Goal: Information Seeking & Learning: Learn about a topic

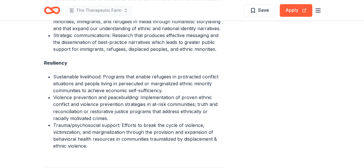
scroll to position [431, 0]
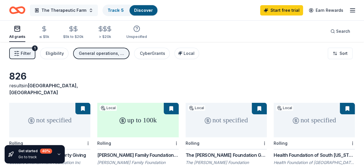
click at [94, 9] on button "The Therapeutic Farm" at bounding box center [64, 11] width 68 height 12
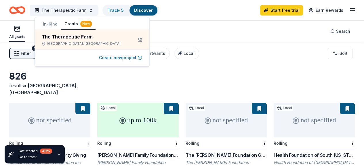
click at [113, 56] on button "Create new project" at bounding box center [120, 57] width 43 height 7
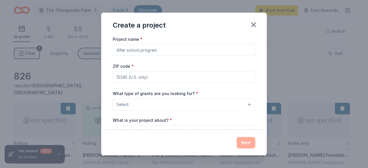
click at [163, 47] on input "Project name *" at bounding box center [184, 50] width 143 height 12
type input "!"
type input "101 Club Inc"
click at [157, 78] on input "ZIP code *" at bounding box center [184, 78] width 143 height 12
type input "33060"
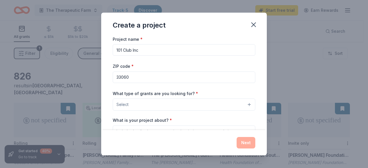
click at [162, 105] on button "Select" at bounding box center [184, 105] width 143 height 12
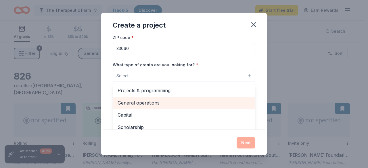
click at [168, 101] on span "General operations" at bounding box center [184, 102] width 133 height 7
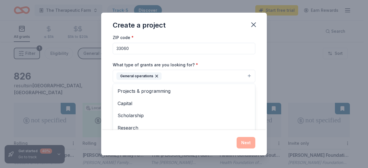
click at [211, 63] on div "What type of grants are you looking for? * General operations Projects & progra…" at bounding box center [184, 72] width 143 height 22
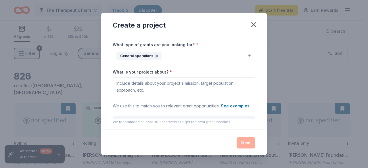
scroll to position [58, 0]
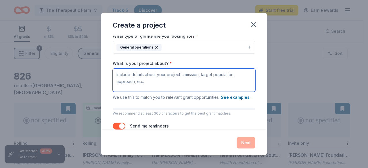
click at [135, 76] on textarea "What is your project about? *" at bounding box center [184, 80] width 143 height 23
paste textarea "We’re building a community where recovery is full of connection, laughter, and …"
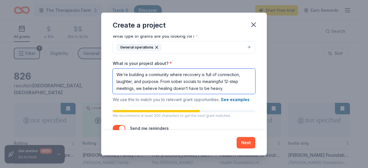
click at [233, 88] on textarea "We’re building a community where recovery is full of connection, laughter, and …" at bounding box center [184, 81] width 143 height 25
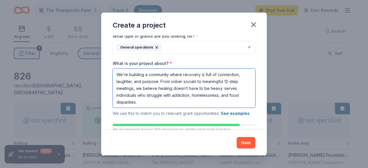
scroll to position [0, 0]
type textarea "We’re building a community where recovery is full of connection, laughter, and …"
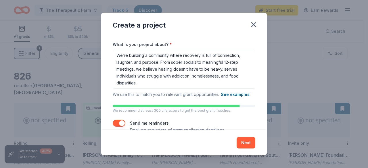
scroll to position [88, 0]
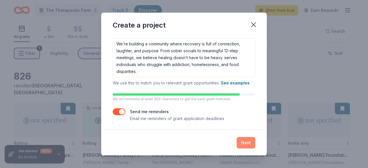
click at [247, 145] on button "Next" at bounding box center [246, 143] width 19 height 12
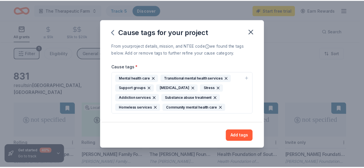
scroll to position [0, 0]
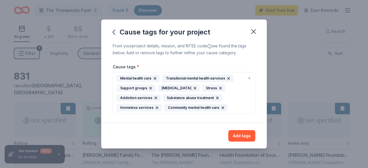
click at [141, 87] on div "Support groups" at bounding box center [135, 88] width 39 height 7
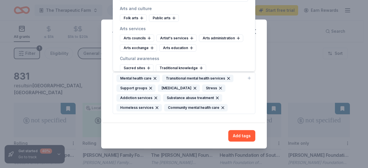
click at [141, 87] on div "Support groups" at bounding box center [135, 88] width 39 height 7
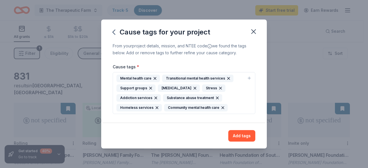
click at [155, 79] on icon "button" at bounding box center [155, 78] width 2 height 2
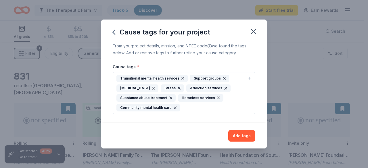
click at [182, 78] on icon "button" at bounding box center [183, 78] width 5 height 5
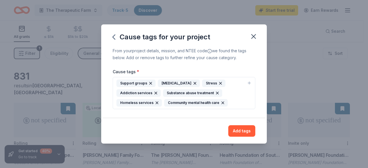
click at [194, 83] on icon "button" at bounding box center [195, 83] width 2 height 2
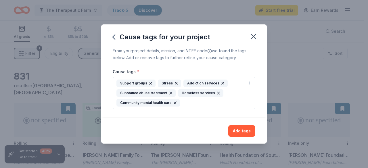
click at [174, 83] on icon "button" at bounding box center [176, 83] width 5 height 5
click at [168, 93] on icon "button" at bounding box center [170, 93] width 5 height 5
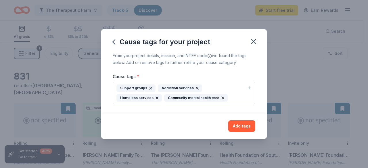
click at [221, 97] on icon "button" at bounding box center [223, 98] width 5 height 5
click at [155, 98] on icon "button" at bounding box center [157, 98] width 5 height 5
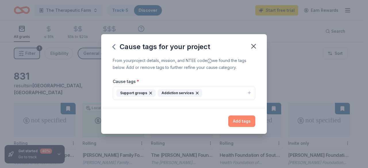
click at [237, 121] on button "Add tags" at bounding box center [241, 122] width 27 height 12
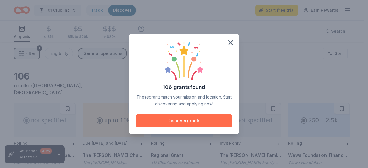
click at [197, 119] on button "Discover grants" at bounding box center [184, 120] width 97 height 13
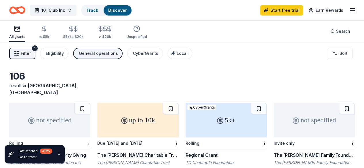
click at [29, 53] on span "Filter" at bounding box center [26, 53] width 10 height 7
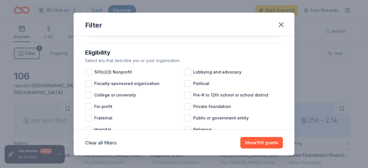
scroll to position [58, 0]
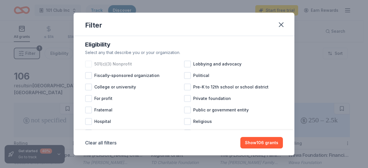
click at [91, 67] on div at bounding box center [88, 64] width 7 height 7
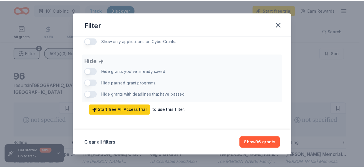
scroll to position [399, 0]
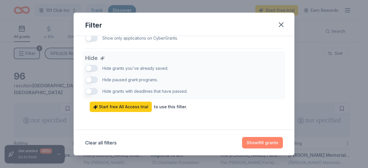
click at [275, 142] on button "Show 96 grants" at bounding box center [262, 143] width 41 height 12
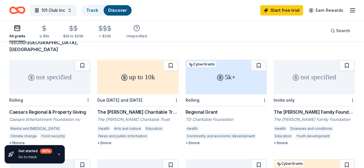
scroll to position [58, 0]
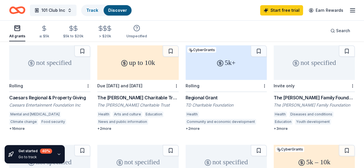
click at [97, 128] on div "+ 2 more" at bounding box center [137, 129] width 81 height 5
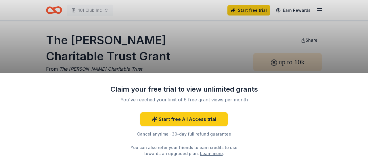
click at [191, 57] on div "Claim your free trial to view unlimited grants You've reached your limit of 5 f…" at bounding box center [184, 84] width 368 height 168
click at [200, 153] on link "Learn more" at bounding box center [211, 154] width 23 height 6
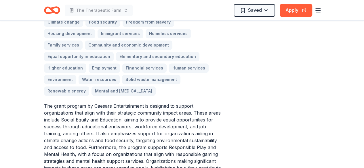
scroll to position [201, 0]
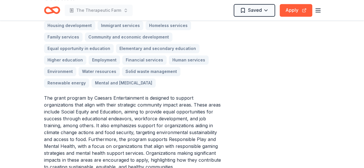
drag, startPoint x: 124, startPoint y: 156, endPoint x: 58, endPoint y: 100, distance: 87.4
click at [58, 100] on p "The grant program by Caesars Entertainment is designed to support organizations…" at bounding box center [133, 133] width 179 height 76
click at [45, 95] on p "The grant program by Caesars Entertainment is designed to support organizations…" at bounding box center [133, 133] width 179 height 76
drag, startPoint x: 45, startPoint y: 86, endPoint x: 73, endPoint y: 94, distance: 29.7
click at [73, 95] on p "The grant program by Caesars Entertainment is designed to support organizations…" at bounding box center [133, 133] width 179 height 76
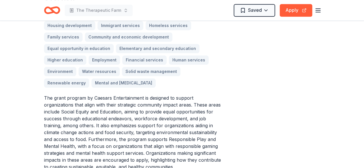
click at [73, 98] on p "The grant program by Caesars Entertainment is designed to support organizations…" at bounding box center [133, 133] width 179 height 76
drag, startPoint x: 44, startPoint y: 85, endPoint x: 130, endPoint y: 118, distance: 91.8
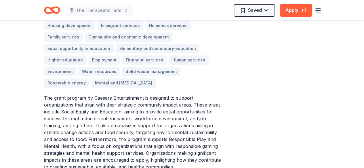
click at [130, 118] on p "The grant program by Caesars Entertainment is designed to support organizations…" at bounding box center [133, 133] width 179 height 76
click at [127, 118] on p "The grant program by Caesars Entertainment is designed to support organizations…" at bounding box center [133, 133] width 179 height 76
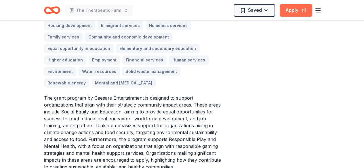
click at [301, 8] on button "Apply" at bounding box center [295, 10] width 32 height 13
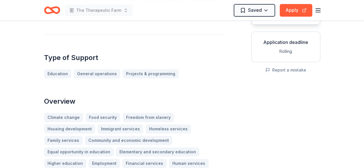
scroll to position [29, 0]
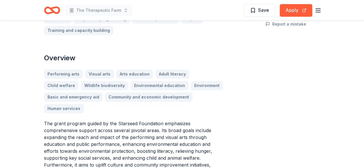
scroll to position [173, 0]
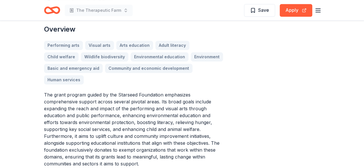
drag, startPoint x: 43, startPoint y: 93, endPoint x: 106, endPoint y: 120, distance: 68.6
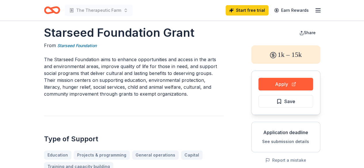
scroll to position [0, 0]
